Goal: Obtain resource: Download file/media

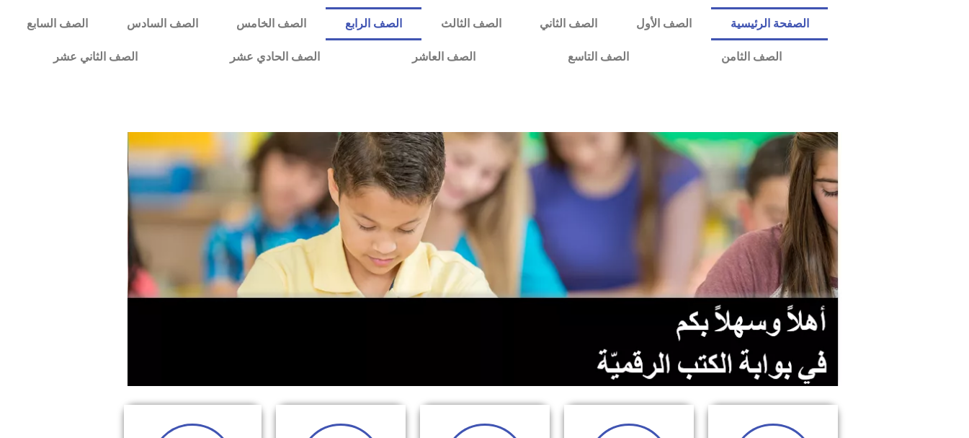
click at [422, 25] on link "الصف الرابع" at bounding box center [374, 23] width 96 height 33
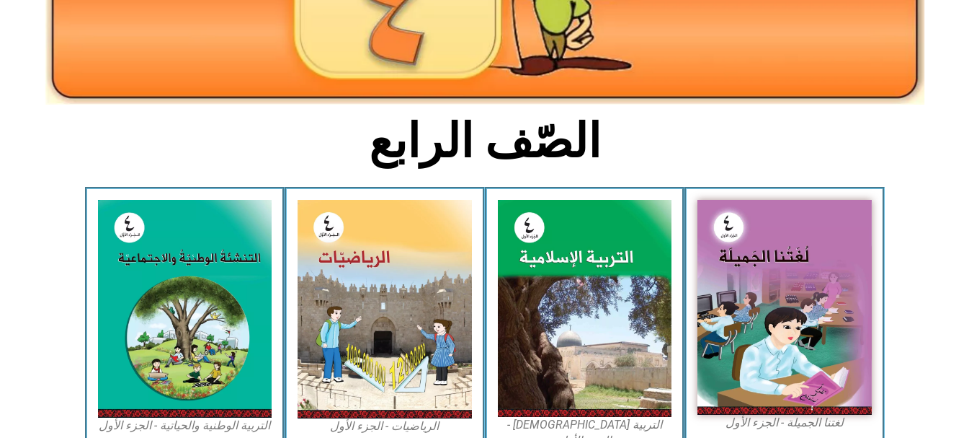
scroll to position [288, 0]
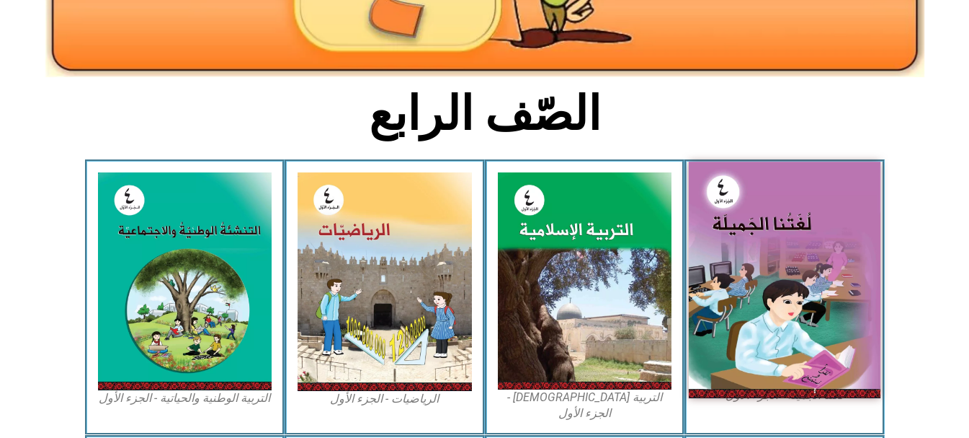
click at [748, 259] on img at bounding box center [785, 279] width 192 height 236
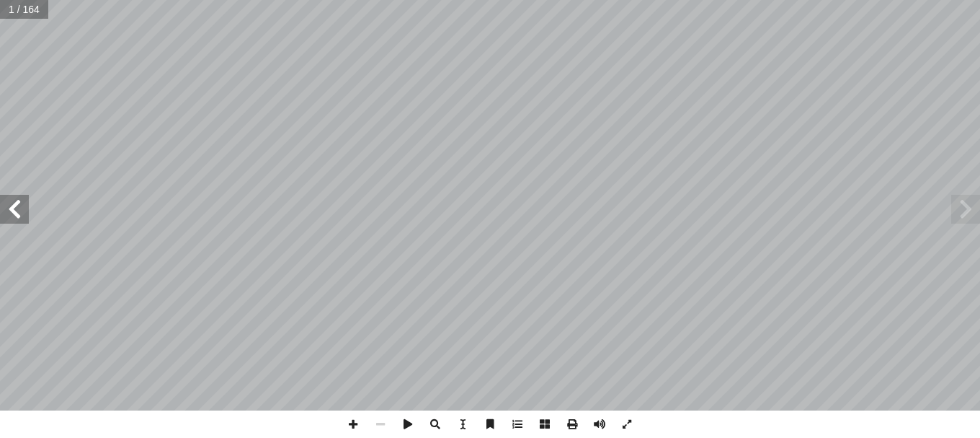
click at [17, 199] on span at bounding box center [14, 209] width 29 height 29
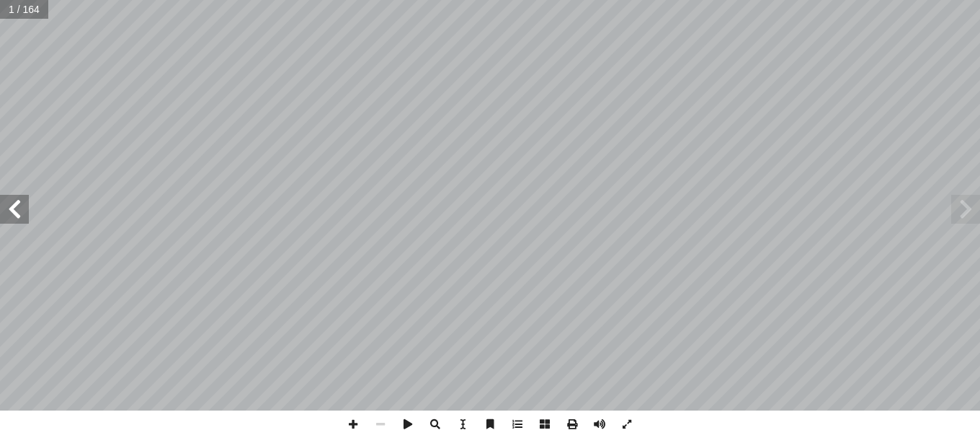
click at [17, 199] on span at bounding box center [14, 209] width 29 height 29
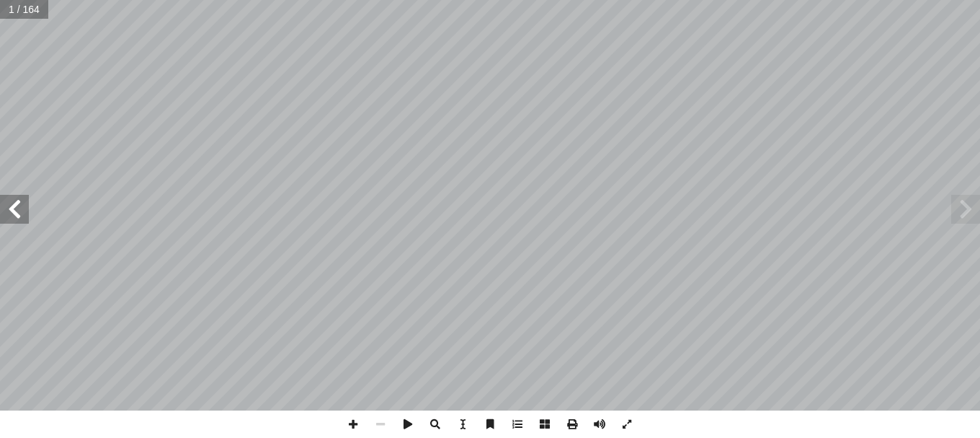
click at [17, 199] on span at bounding box center [14, 209] width 29 height 29
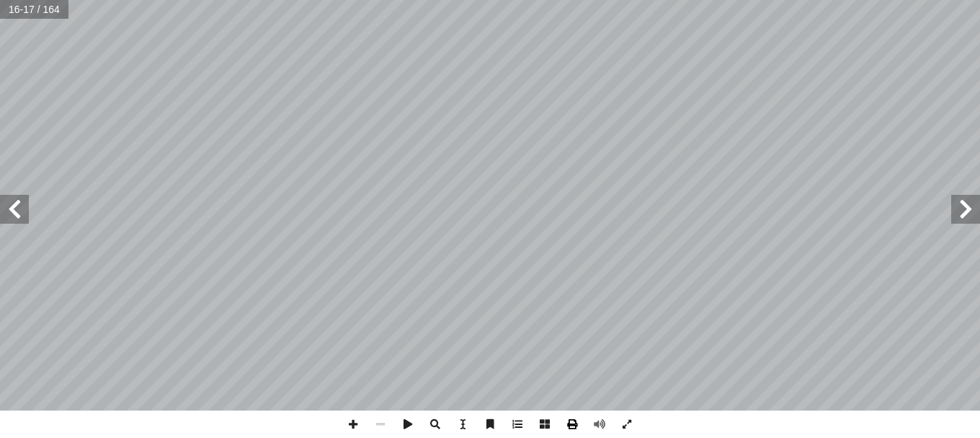
click at [575, 425] on span at bounding box center [572, 423] width 27 height 27
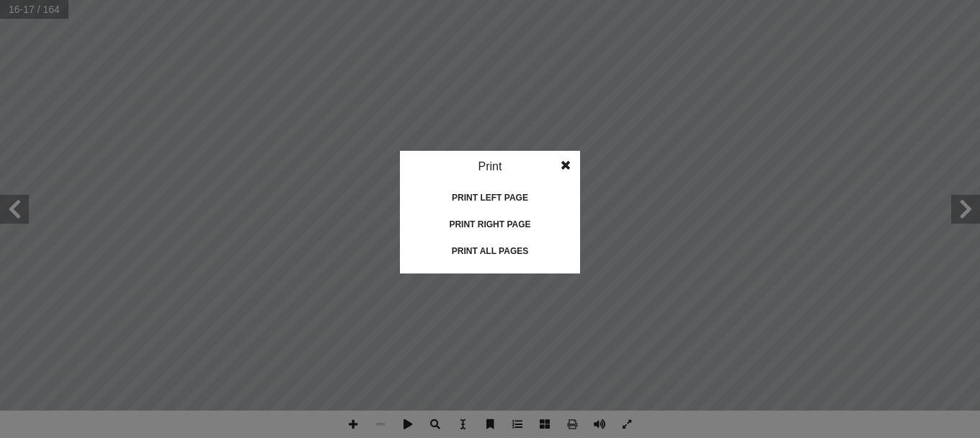
click at [510, 250] on div "Print all pages" at bounding box center [490, 250] width 144 height 23
click at [569, 164] on span at bounding box center [566, 165] width 26 height 29
